Goal: Browse casually

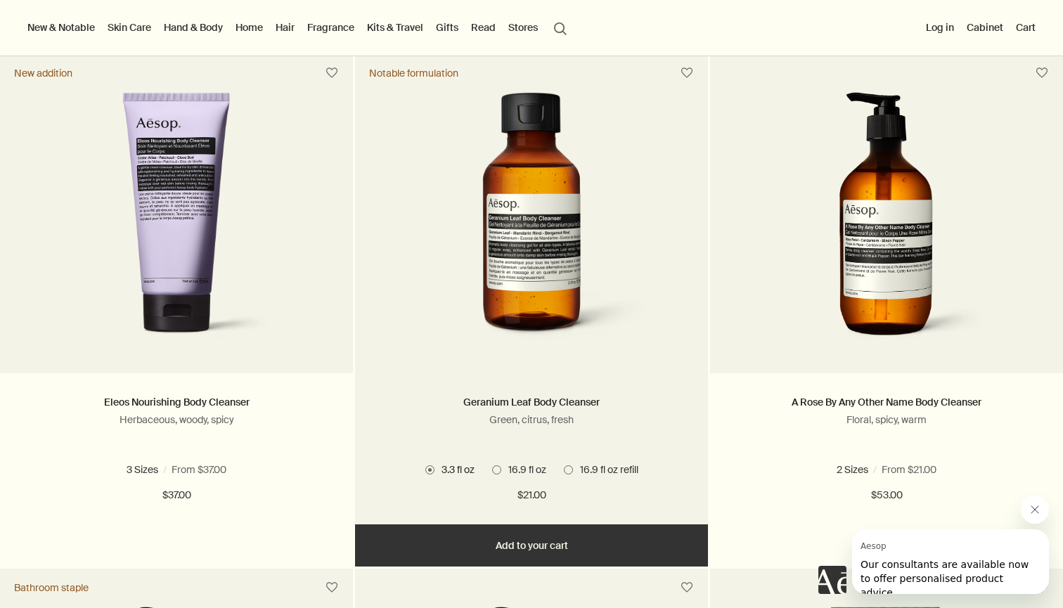
scroll to position [380, 0]
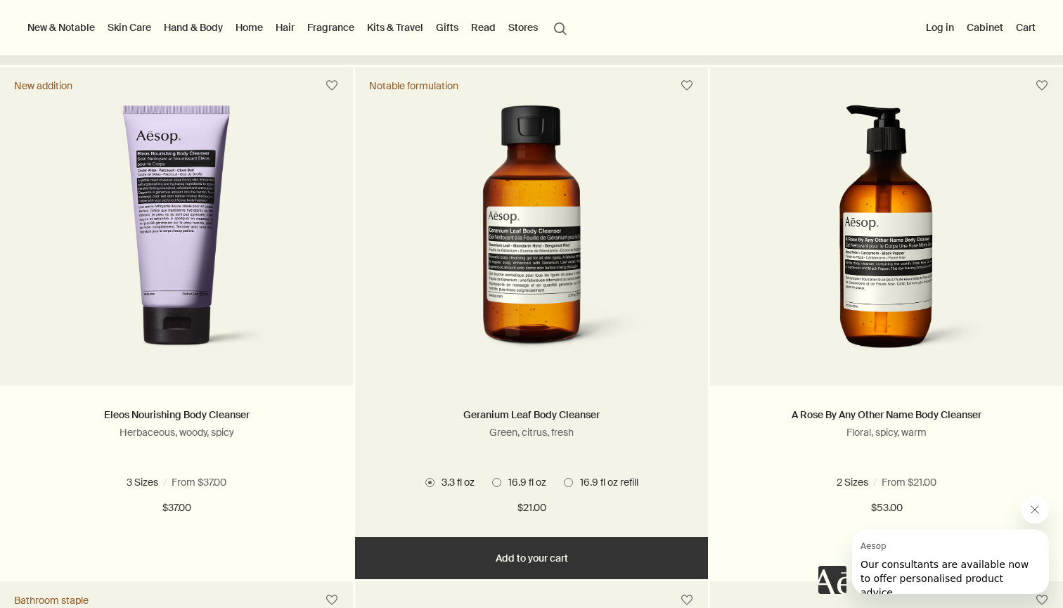
click at [496, 481] on span at bounding box center [496, 482] width 9 height 9
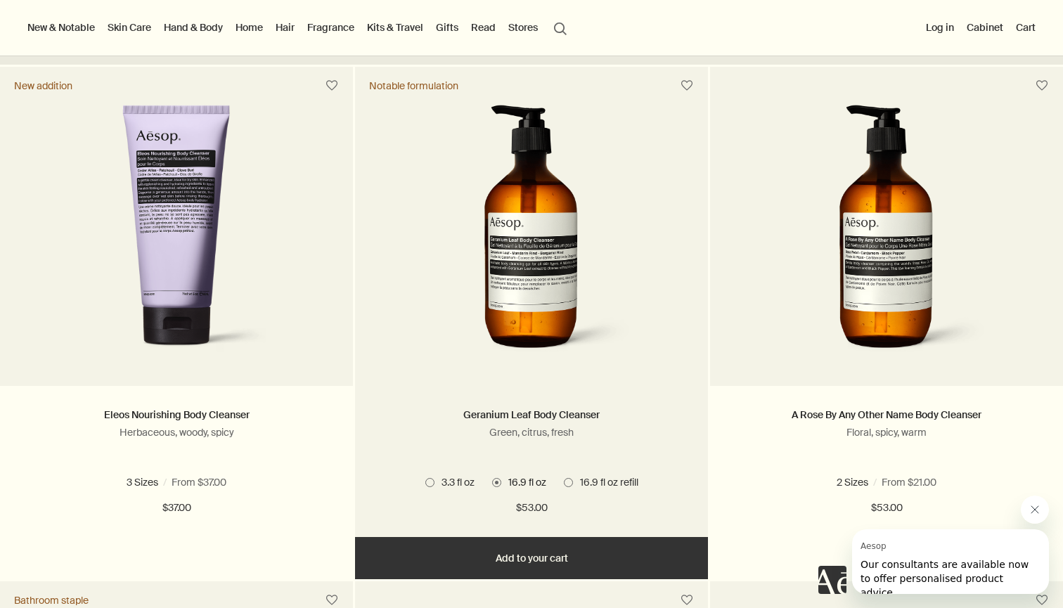
click at [570, 482] on span at bounding box center [568, 482] width 9 height 9
click at [493, 479] on span at bounding box center [496, 482] width 9 height 9
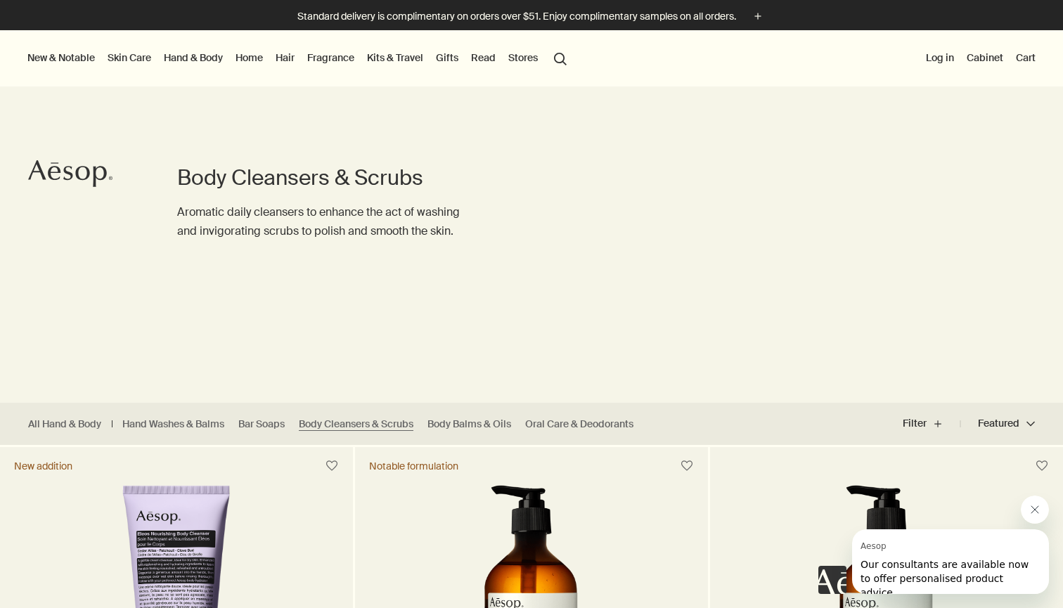
scroll to position [0, 0]
click at [558, 60] on button "search Search" at bounding box center [560, 57] width 25 height 27
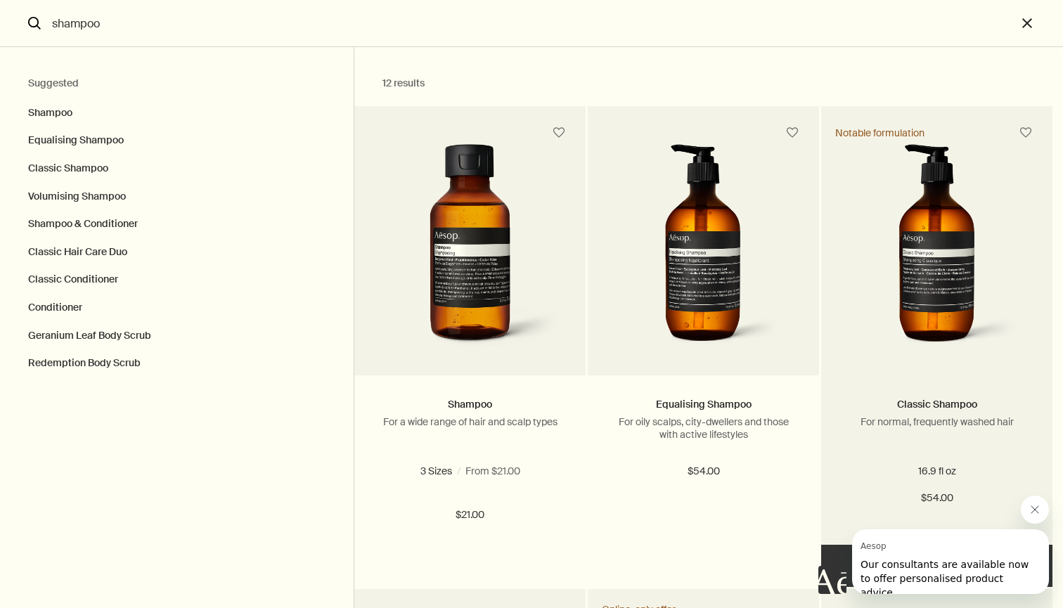
type input "shampoo"
click at [944, 293] on img "Search" at bounding box center [936, 249] width 169 height 210
